Goal: Task Accomplishment & Management: Manage account settings

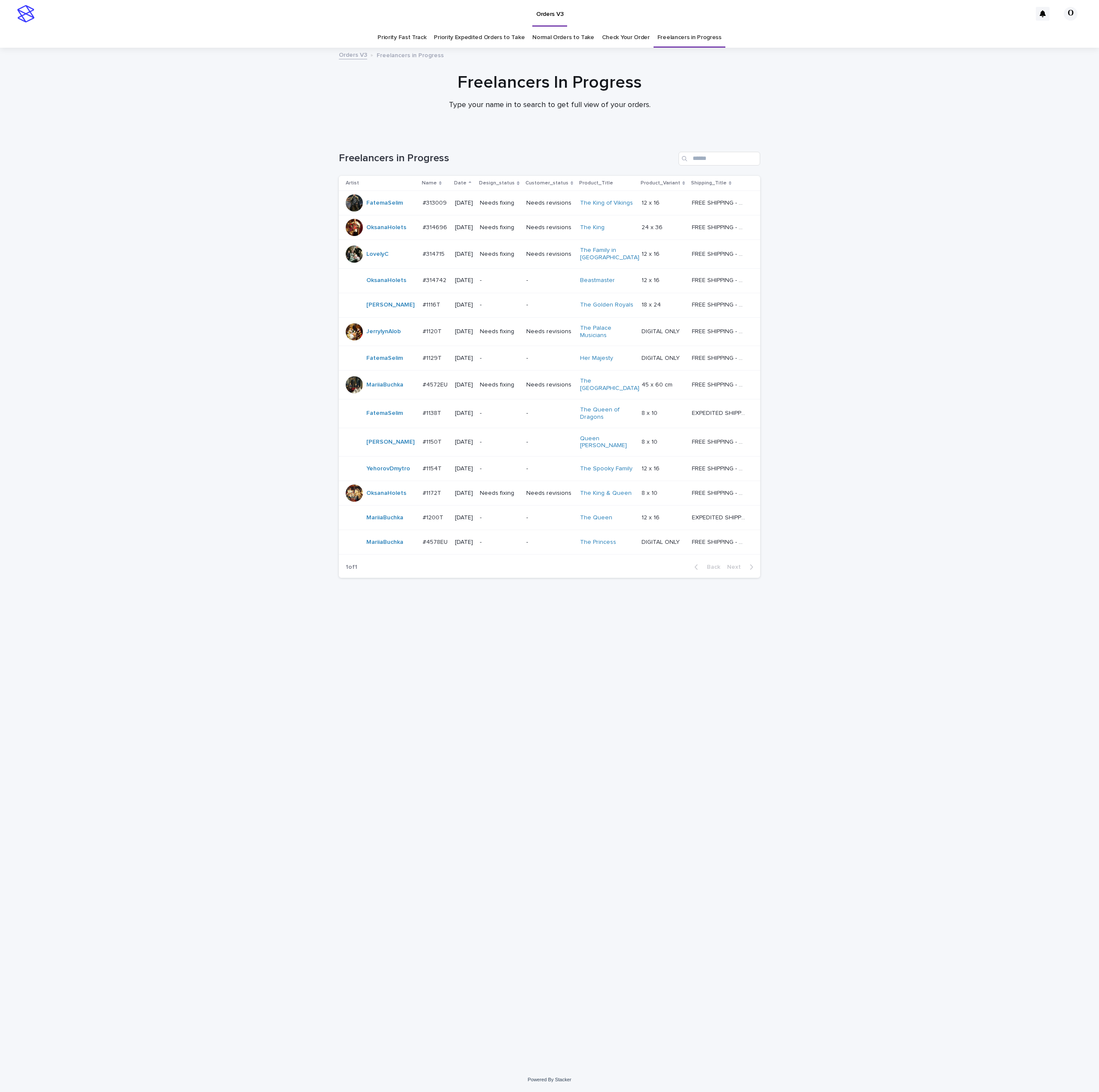
click at [423, 284] on p "#314742" at bounding box center [435, 279] width 25 height 9
click at [435, 232] on p "#314696" at bounding box center [436, 227] width 26 height 9
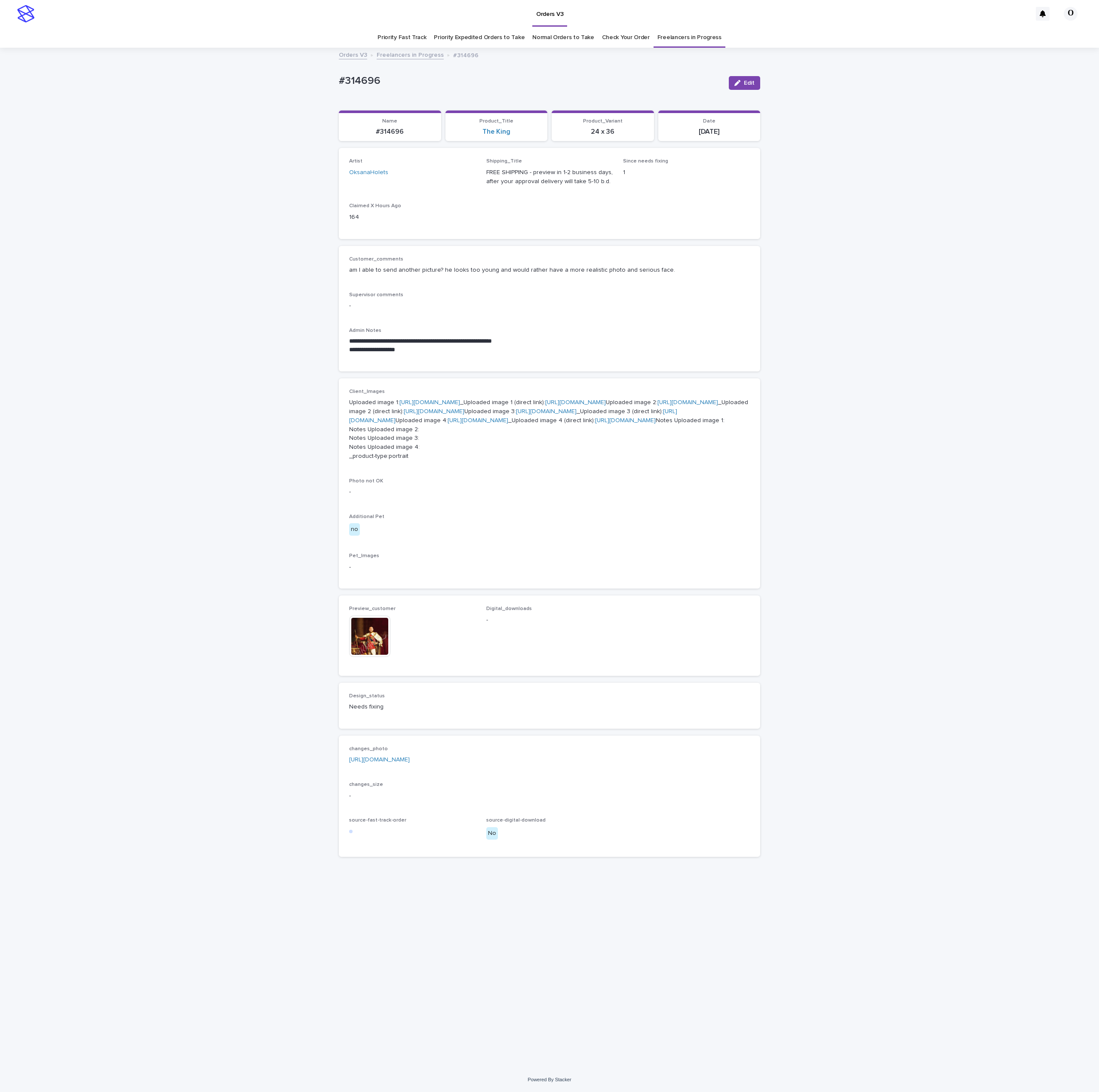
click at [423, 764] on p "[URL][DOMAIN_NAME]" at bounding box center [549, 759] width 401 height 9
click at [410, 763] on link "[URL][DOMAIN_NAME]" at bounding box center [379, 760] width 61 height 6
click at [569, 322] on div "**********" at bounding box center [549, 309] width 401 height 105
drag, startPoint x: 414, startPoint y: 85, endPoint x: 343, endPoint y: 79, distance: 71.3
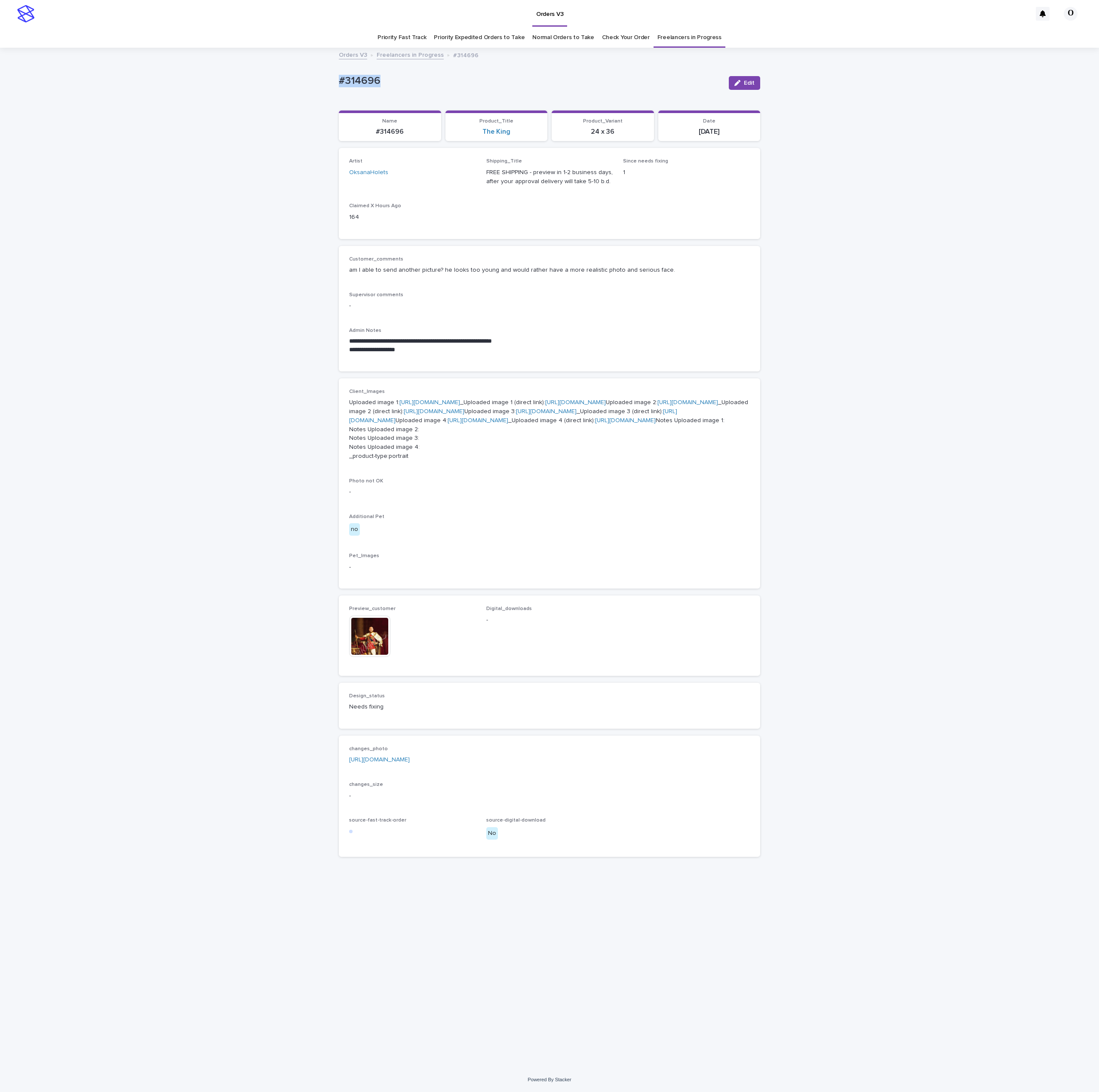
click at [321, 88] on div "**********" at bounding box center [550, 558] width 1099 height 1019
drag, startPoint x: 350, startPoint y: 77, endPoint x: 355, endPoint y: 79, distance: 5.4
copy p "#314696"
click at [539, 244] on div "Loading... Saving… Artist OksanaHolets Shipping_Title FREE SHIPPING - preview i…" at bounding box center [550, 197] width 422 height 98
drag, startPoint x: 394, startPoint y: 80, endPoint x: 312, endPoint y: 75, distance: 82.2
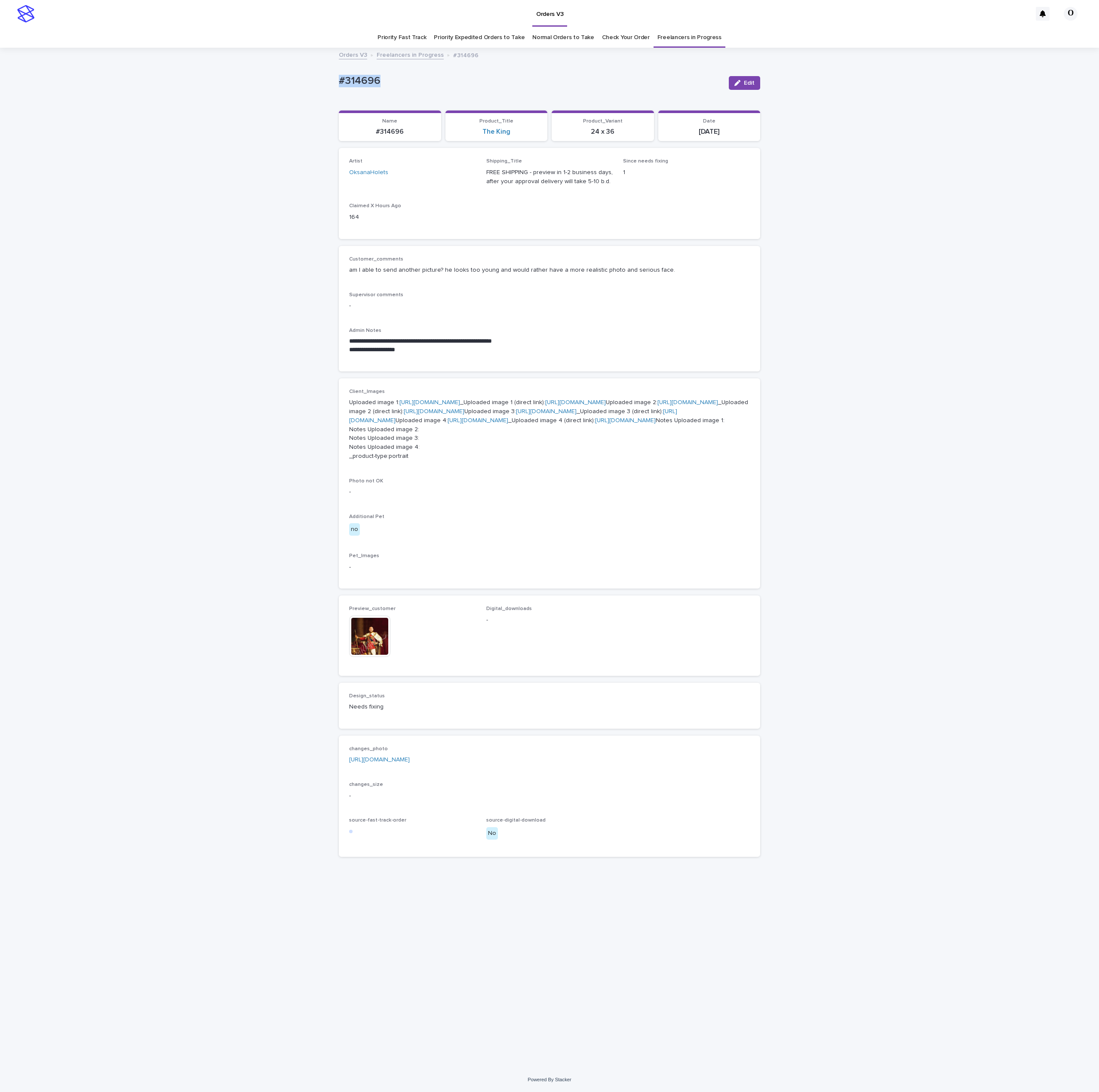
click at [312, 75] on div "**********" at bounding box center [550, 558] width 1099 height 1019
drag, startPoint x: 321, startPoint y: 74, endPoint x: 343, endPoint y: 77, distance: 22.2
copy p "#314696"
click at [545, 290] on div "**********" at bounding box center [549, 309] width 401 height 105
click at [367, 657] on img at bounding box center [369, 635] width 41 height 41
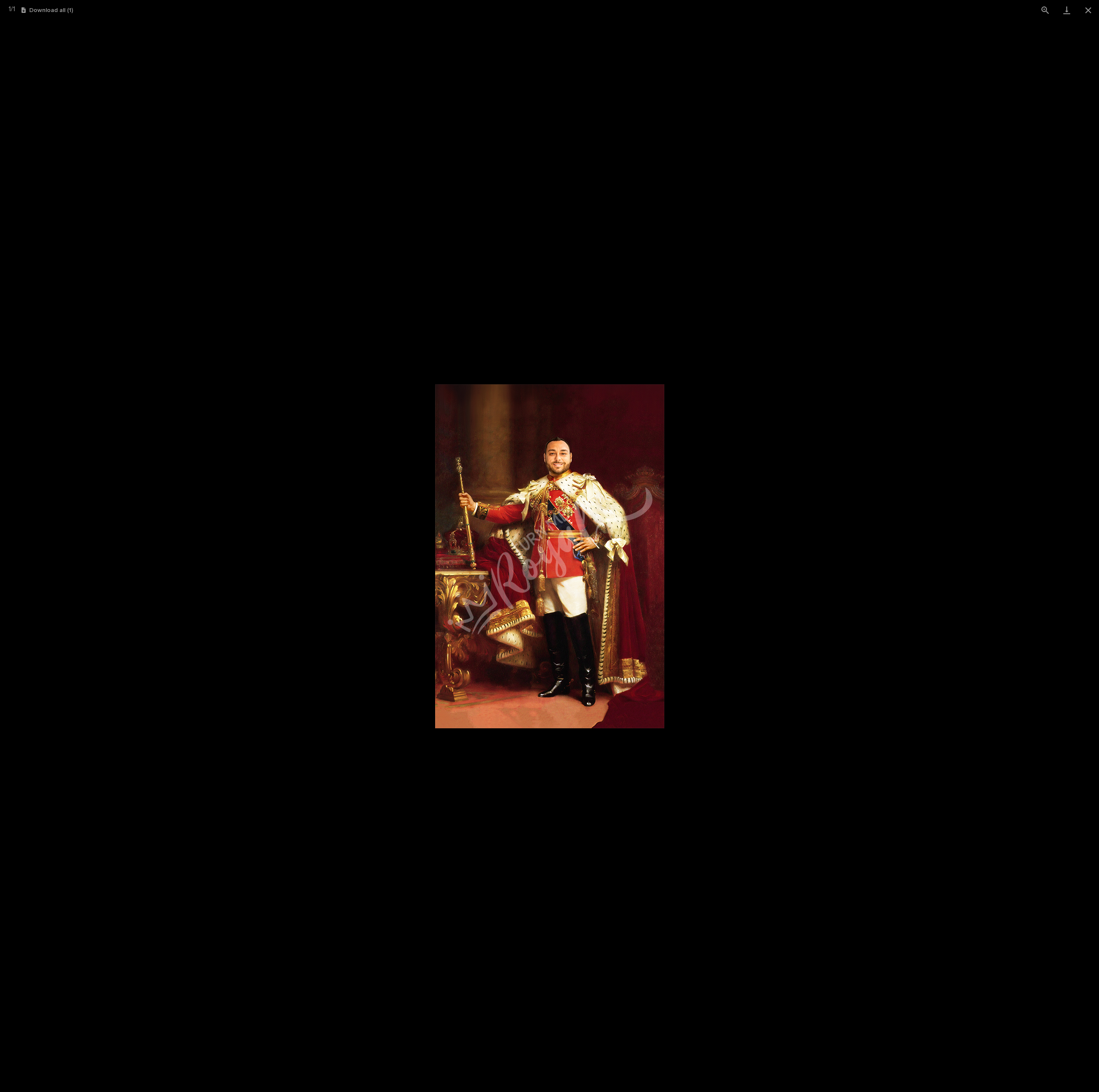
click at [159, 98] on picture at bounding box center [550, 555] width 1099 height 1072
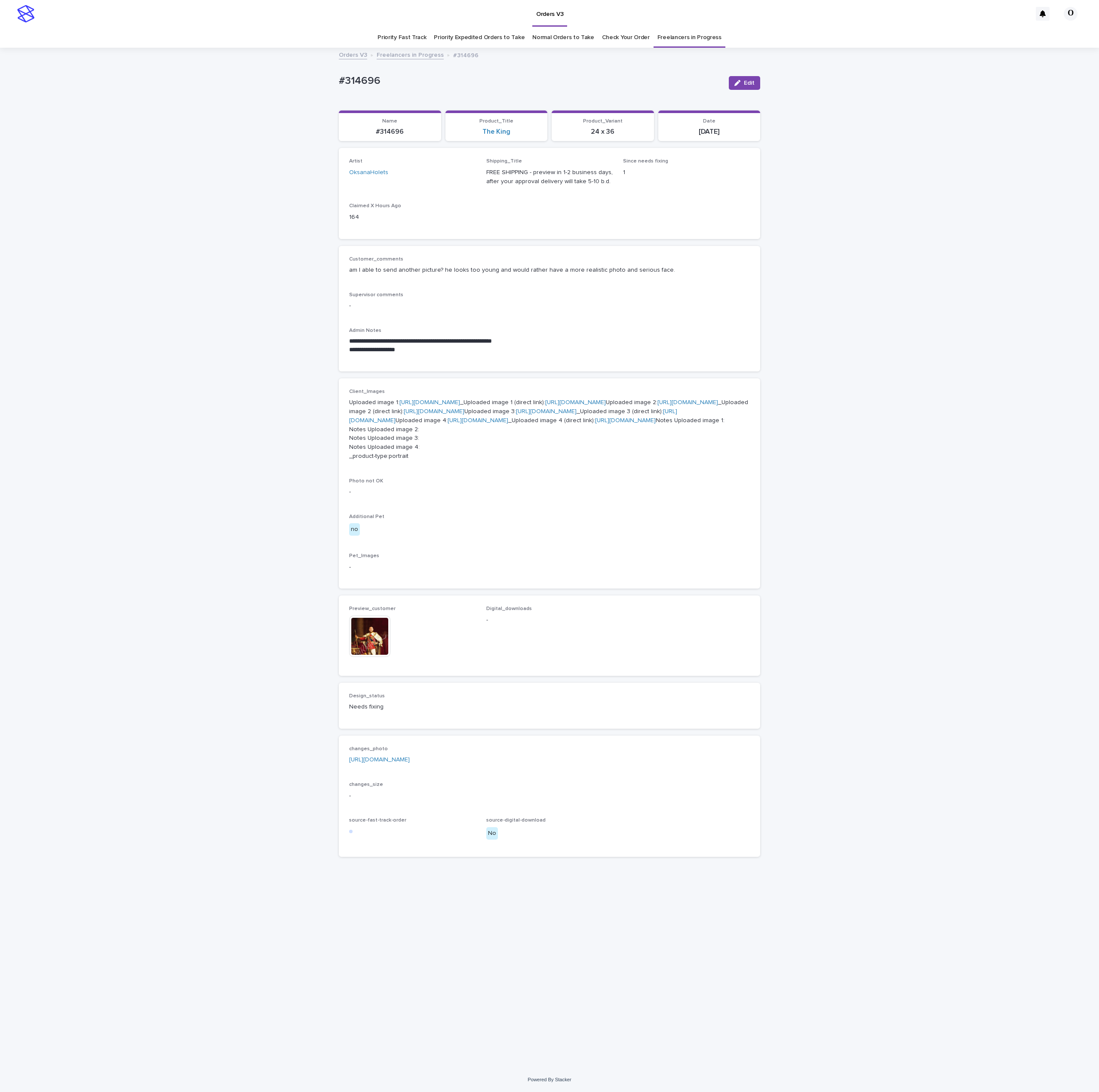
click at [590, 258] on p "Customer_comments" at bounding box center [549, 260] width 401 height 6
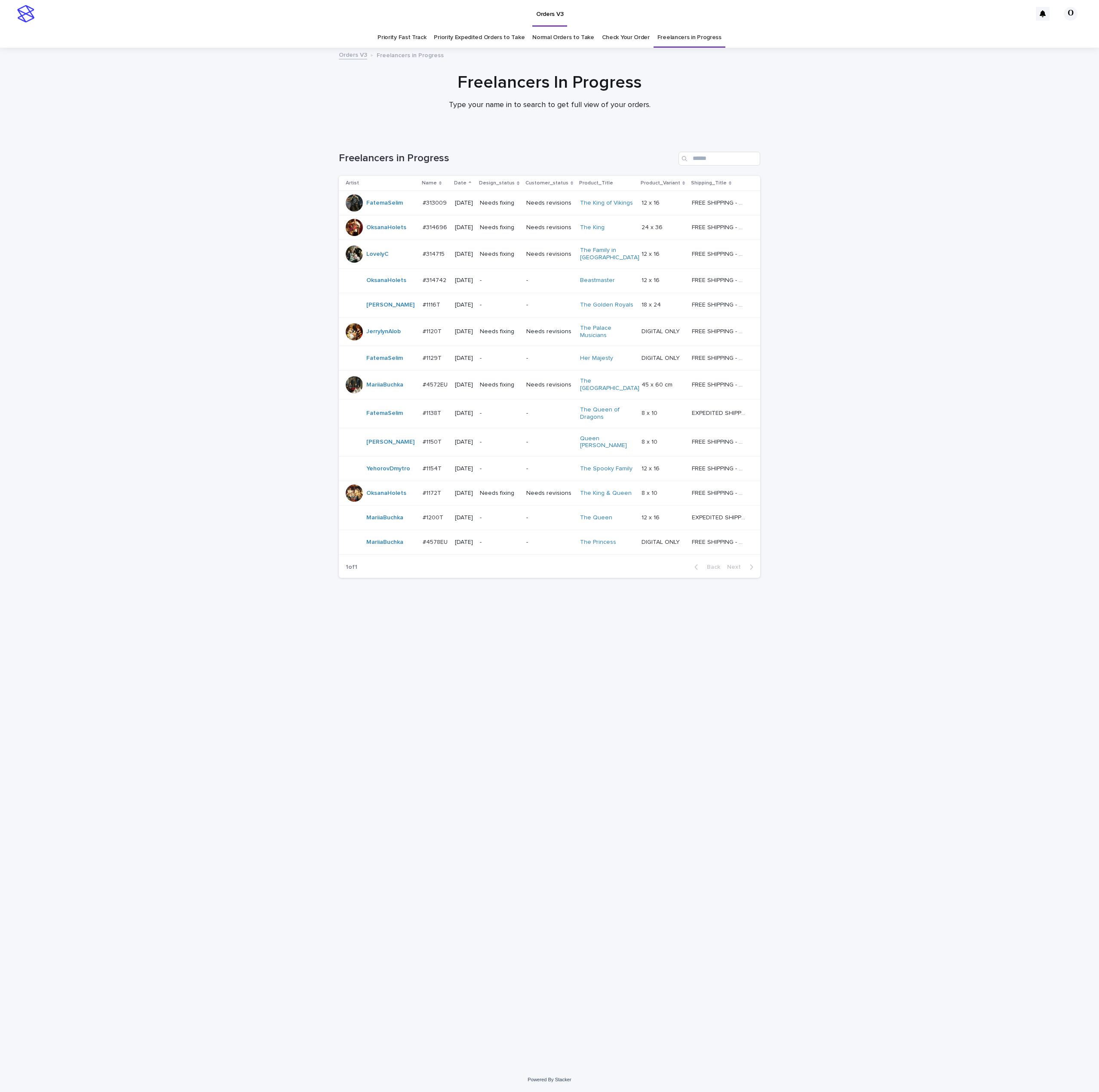
click at [433, 281] on p "#314742" at bounding box center [435, 279] width 25 height 9
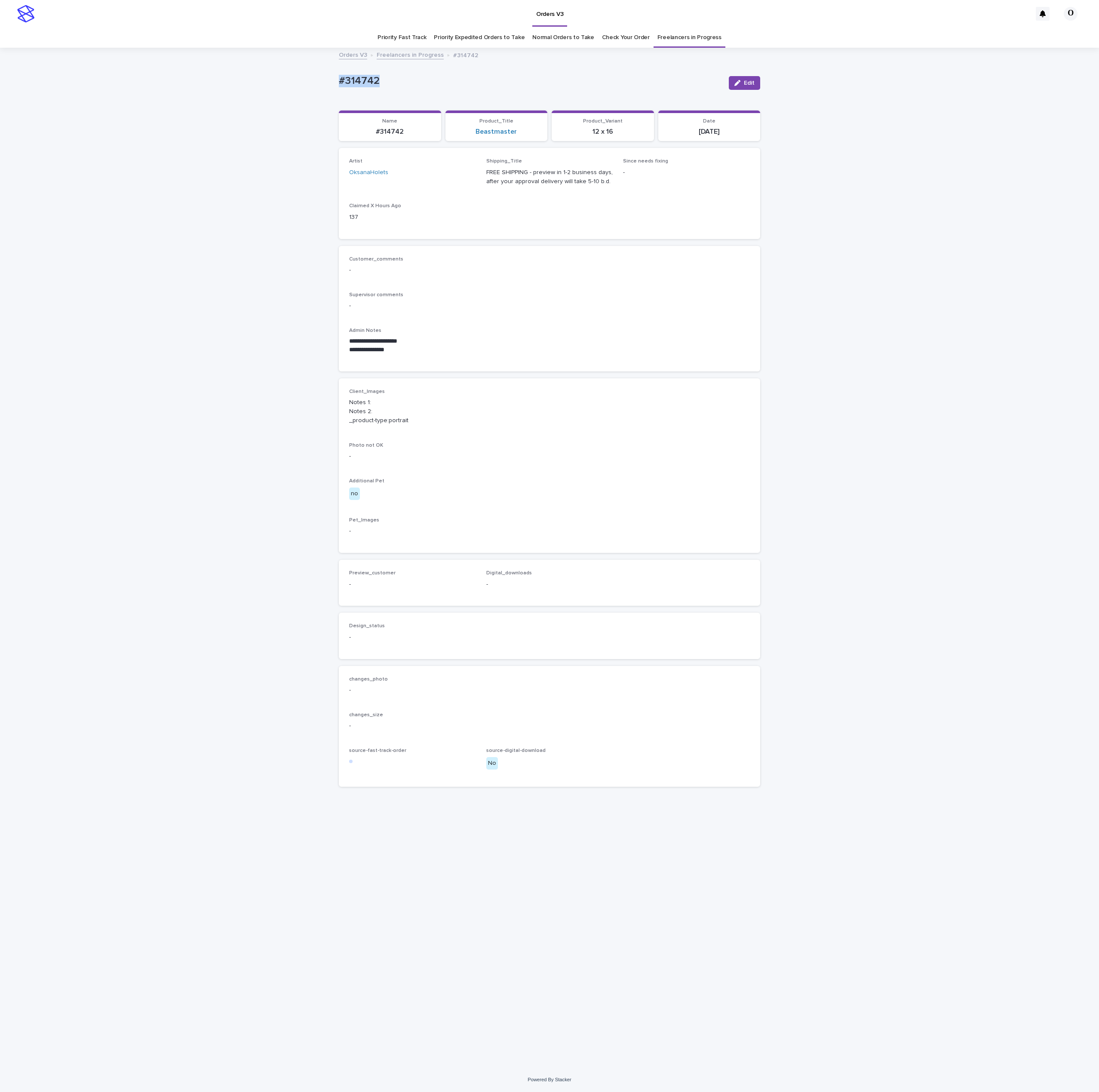
drag, startPoint x: 419, startPoint y: 89, endPoint x: 308, endPoint y: 92, distance: 111.0
click at [308, 92] on div "**********" at bounding box center [550, 558] width 1099 height 1019
copy p "#314742"
click at [627, 316] on div "Supervisor comments -" at bounding box center [549, 304] width 401 height 25
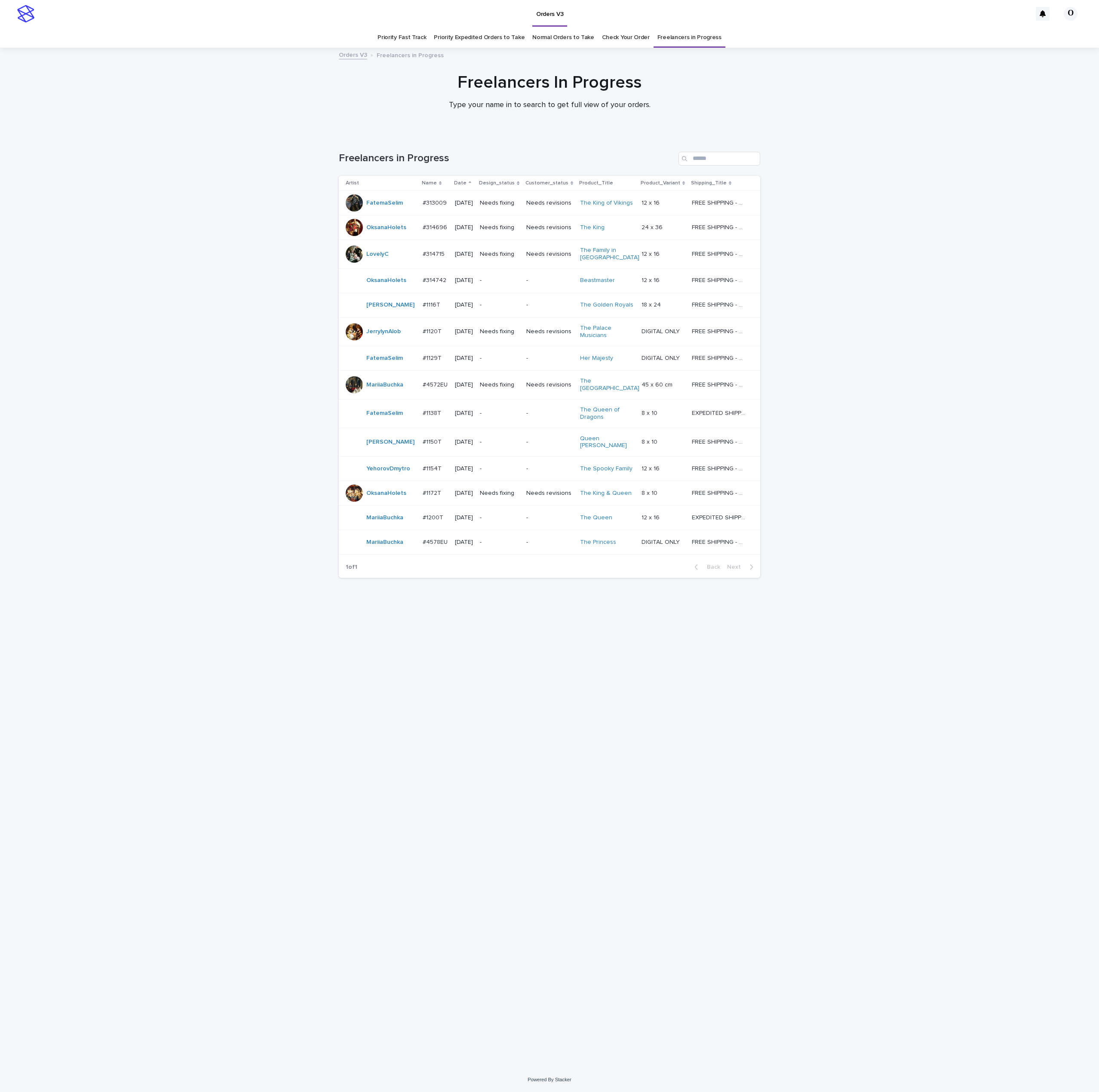
click at [443, 272] on td "#314742 #314742" at bounding box center [436, 281] width 32 height 25
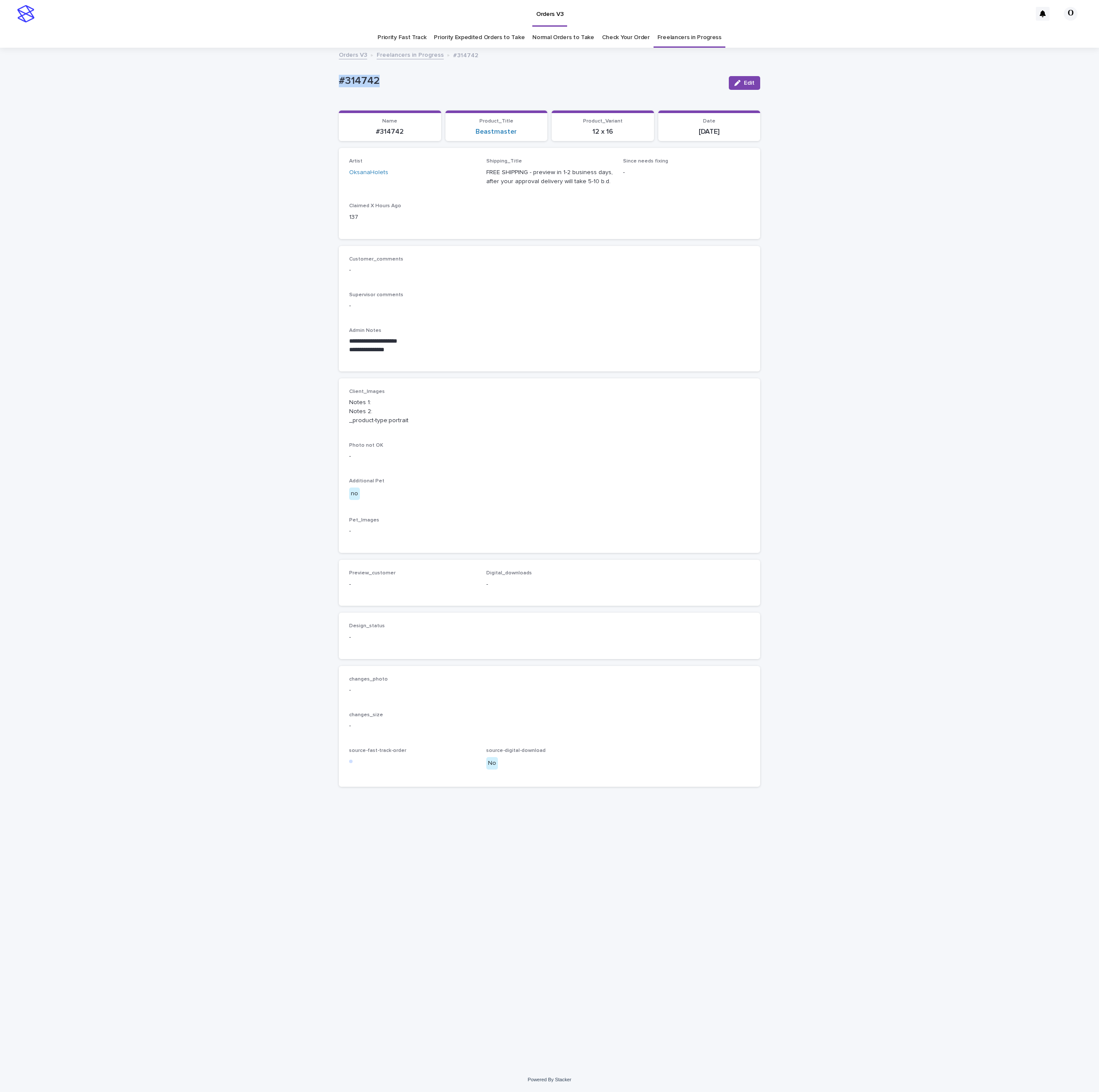
drag, startPoint x: 385, startPoint y: 86, endPoint x: 297, endPoint y: 80, distance: 88.2
click at [294, 79] on div "**********" at bounding box center [550, 558] width 1099 height 1019
drag, startPoint x: 343, startPoint y: 75, endPoint x: 348, endPoint y: 73, distance: 5.4
copy p "#314742"
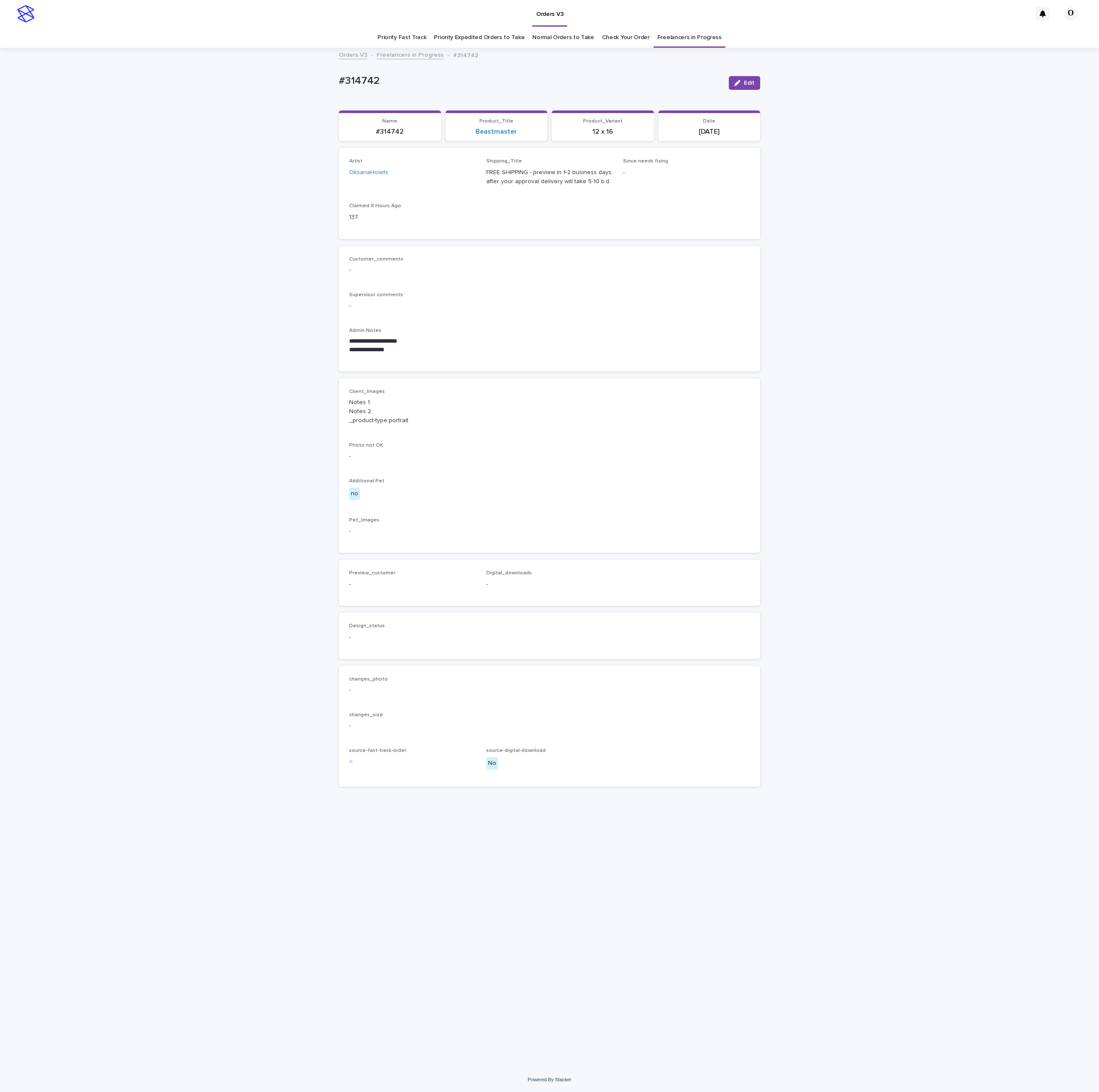
drag, startPoint x: 486, startPoint y: 408, endPoint x: 569, endPoint y: 312, distance: 126.9
click at [486, 408] on p "Notes 1: Notes 2: _product-type:portrait" at bounding box center [549, 412] width 401 height 27
click at [738, 84] on icon "button" at bounding box center [737, 83] width 6 height 6
click at [369, 588] on button "Add" at bounding box center [369, 595] width 41 height 14
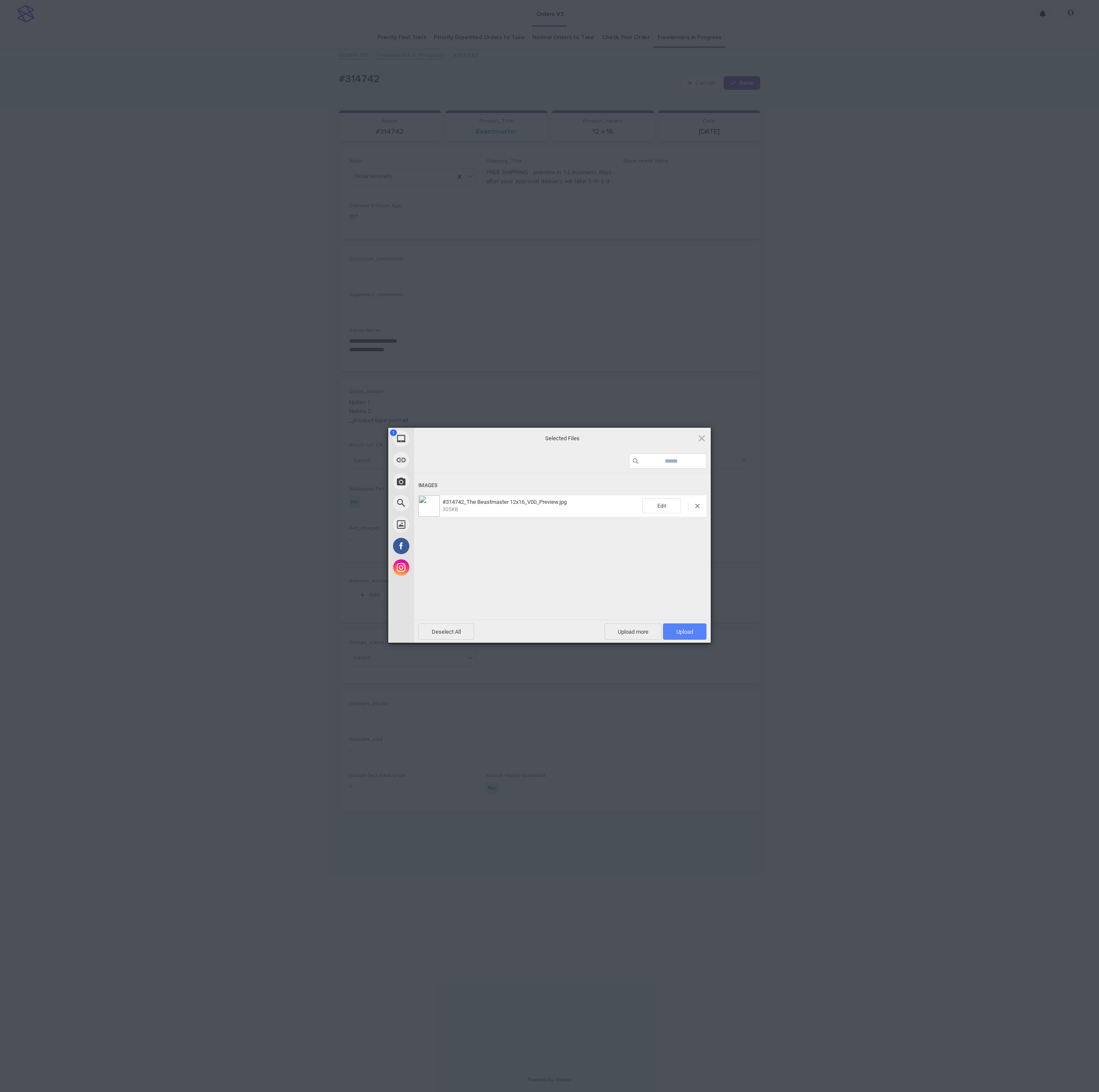
click at [692, 626] on span "Upload 1" at bounding box center [684, 631] width 43 height 16
click at [828, 520] on div "My Device Link (URL) Take Photo Web Search Unsplash Facebook Instagram Uploaded…" at bounding box center [550, 546] width 1099 height 1092
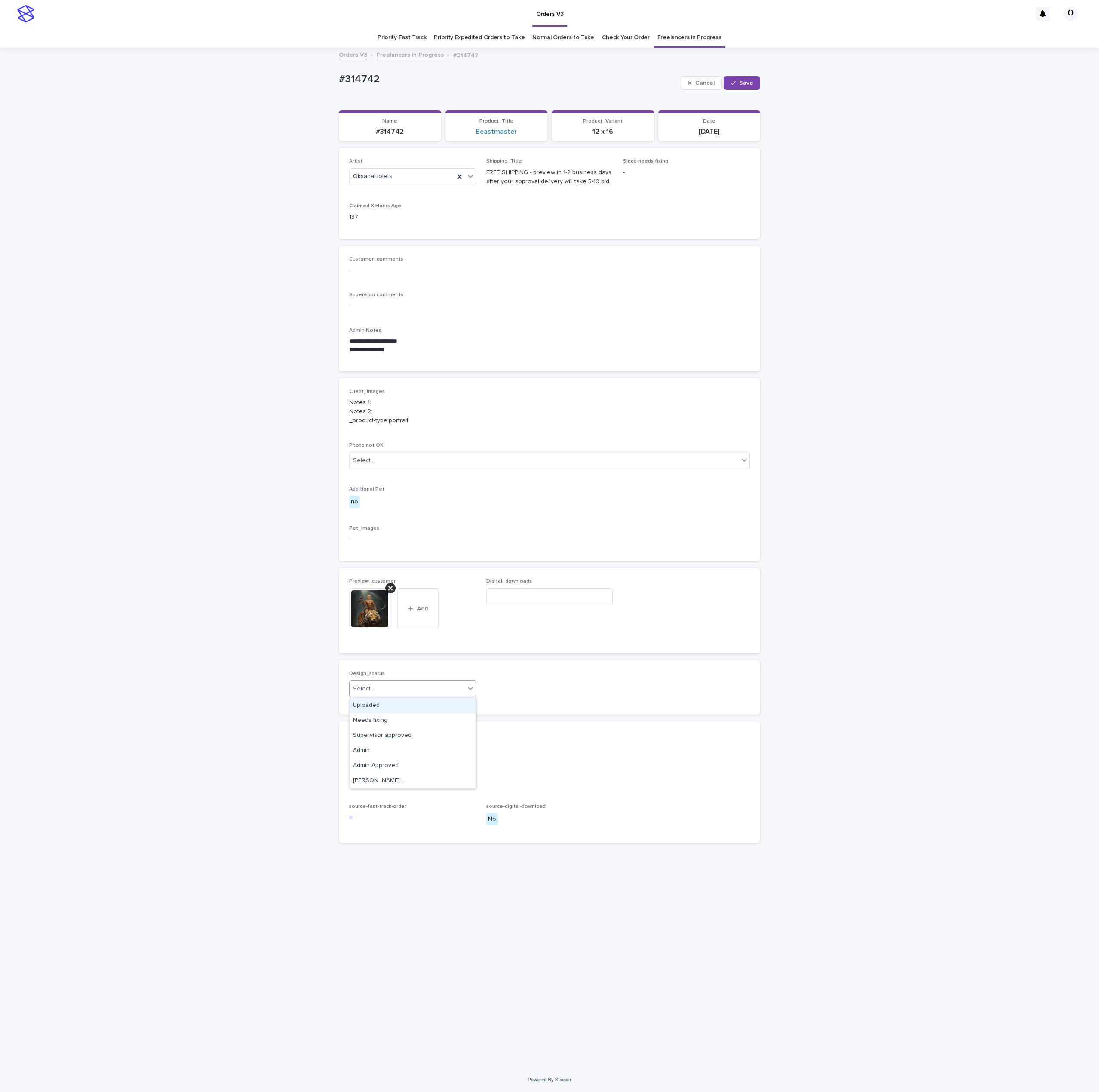
click at [407, 691] on div "Select..." at bounding box center [407, 689] width 115 height 14
drag, startPoint x: 398, startPoint y: 704, endPoint x: 433, endPoint y: 654, distance: 61.0
click at [397, 704] on div "Uploaded" at bounding box center [413, 705] width 126 height 15
click at [744, 91] on div "Cancel Save" at bounding box center [720, 83] width 80 height 34
click at [754, 80] on button "Save" at bounding box center [741, 83] width 37 height 14
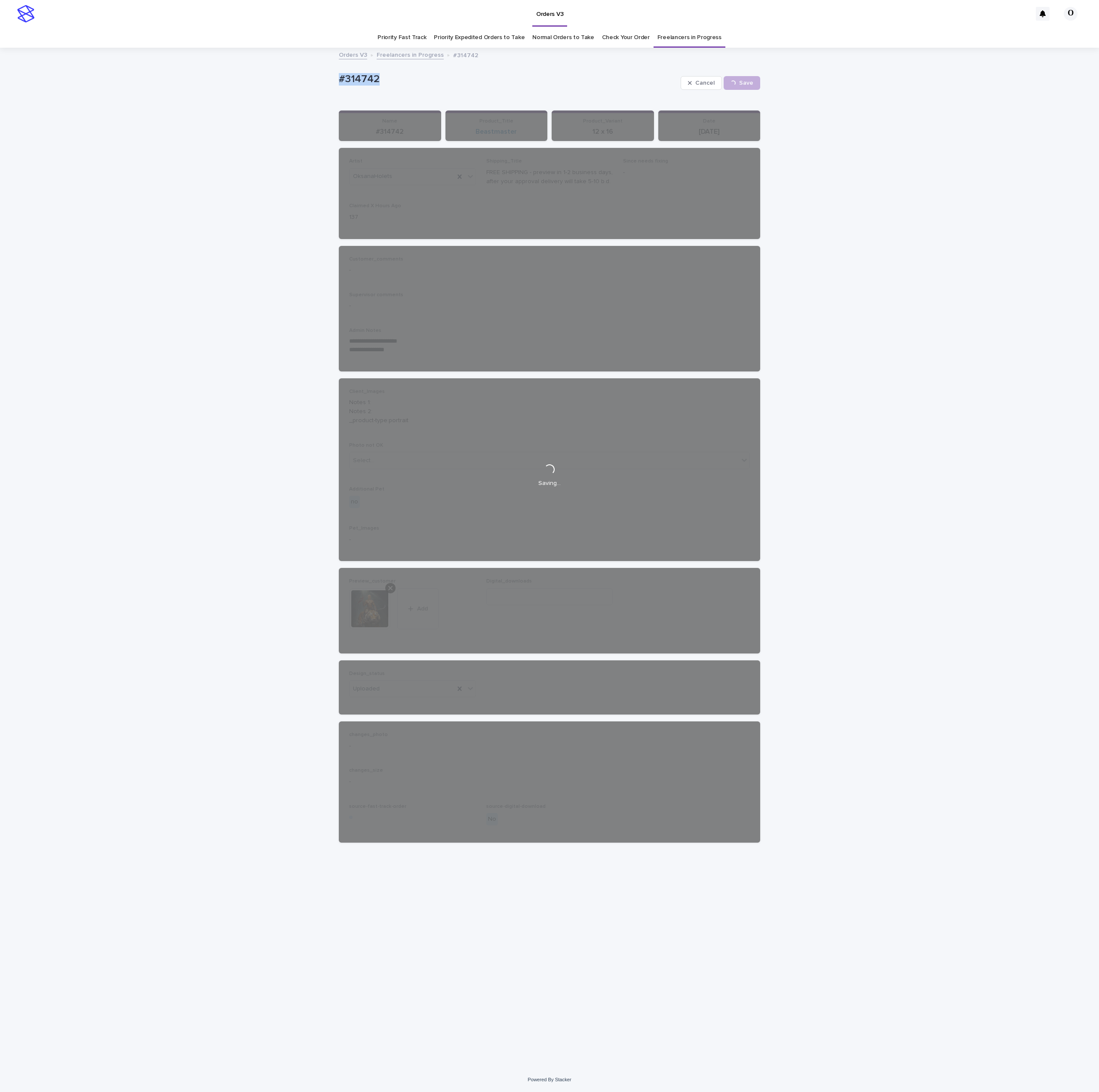
drag, startPoint x: 446, startPoint y: 81, endPoint x: 362, endPoint y: 72, distance: 84.5
click at [326, 71] on div "**********" at bounding box center [550, 558] width 1099 height 1019
copy p "#314742"
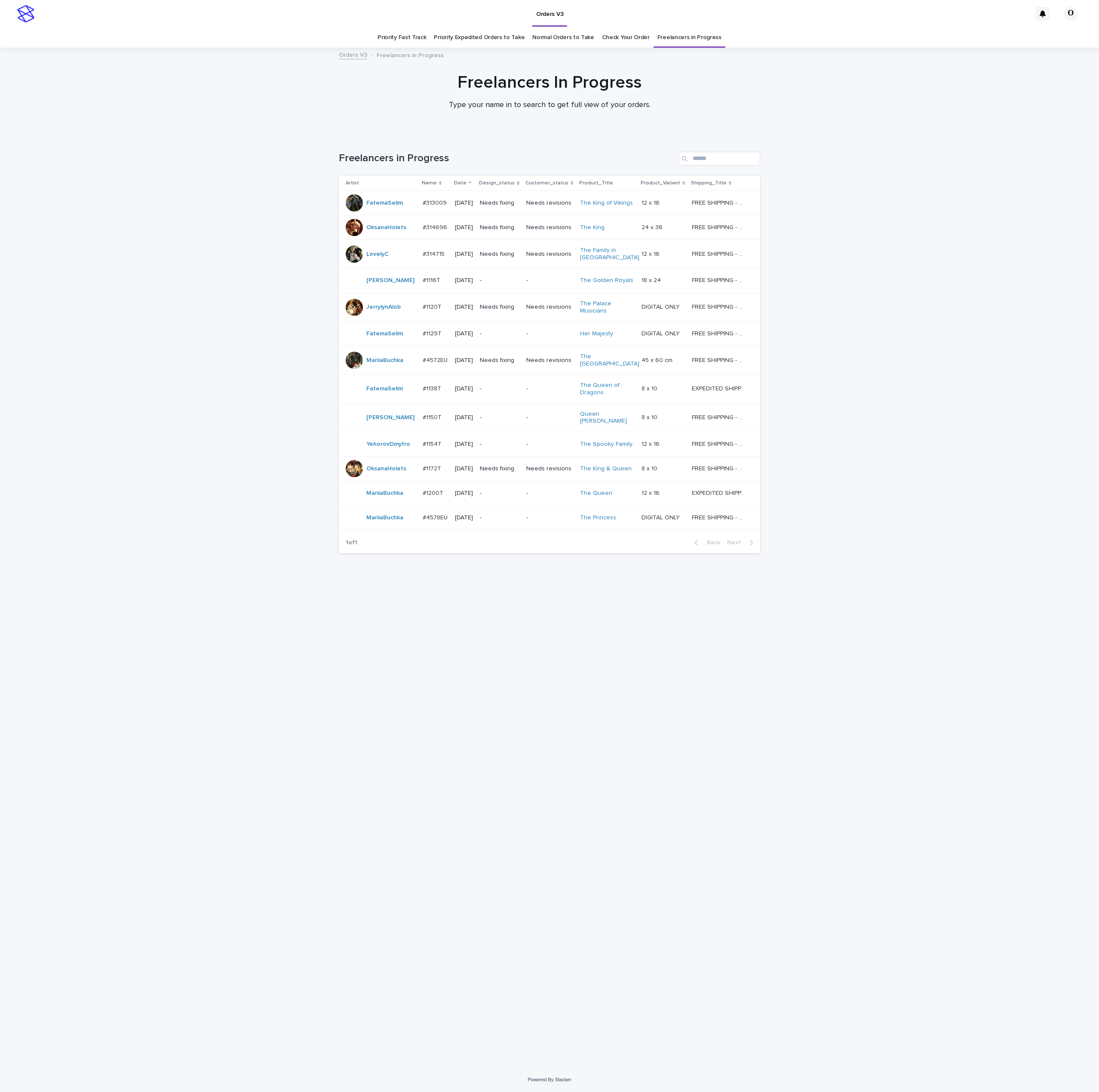
click at [851, 457] on div "Loading... Saving… Loading... Saving… Freelancers in Progress Artist Name Date …" at bounding box center [550, 601] width 1099 height 933
click at [553, 758] on div "Loading... Saving… Loading... Saving… Freelancers in Progress Artist Name Date …" at bounding box center [550, 590] width 430 height 911
click at [383, 866] on div "Loading... Saving… Loading... Saving… Freelancers in Progress Artist Name Date …" at bounding box center [550, 590] width 430 height 911
